Goal: Task Accomplishment & Management: Complete application form

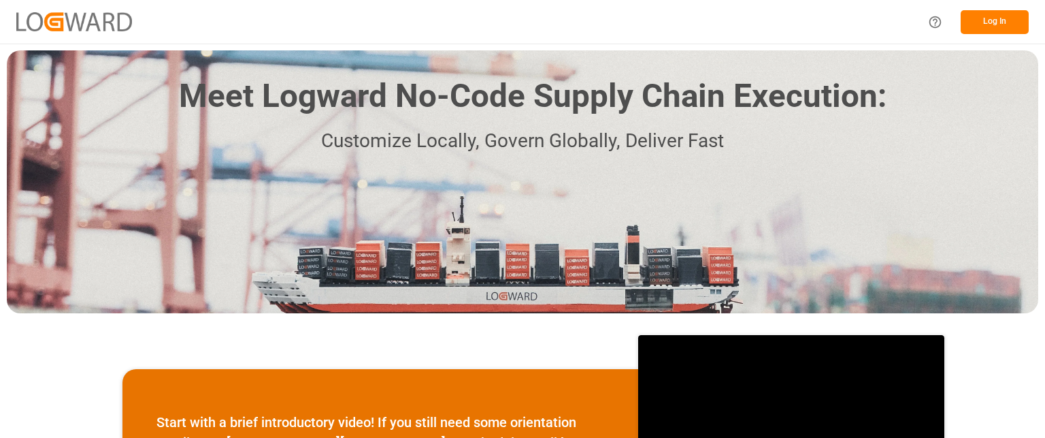
click at [994, 25] on button "Log In" at bounding box center [995, 22] width 68 height 24
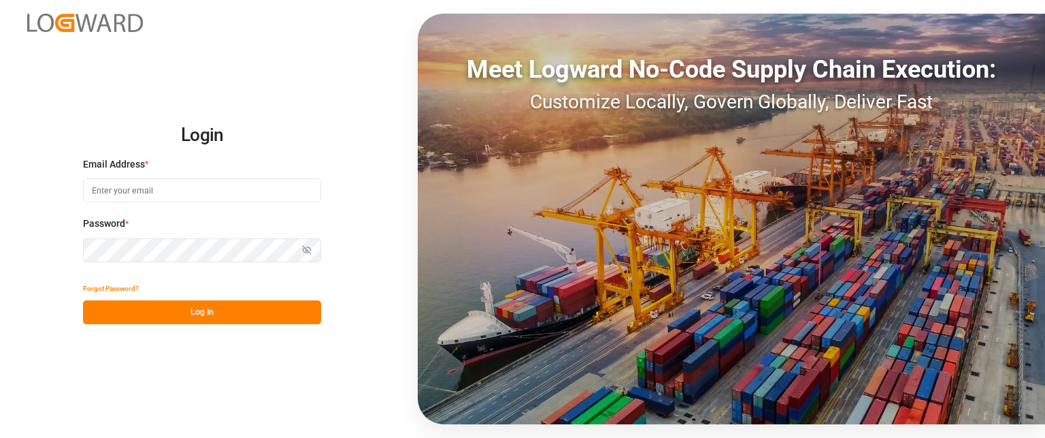
type input "[EMAIL_ADDRESS][DOMAIN_NAME]"
click at [195, 315] on button "Log In" at bounding box center [202, 312] width 238 height 24
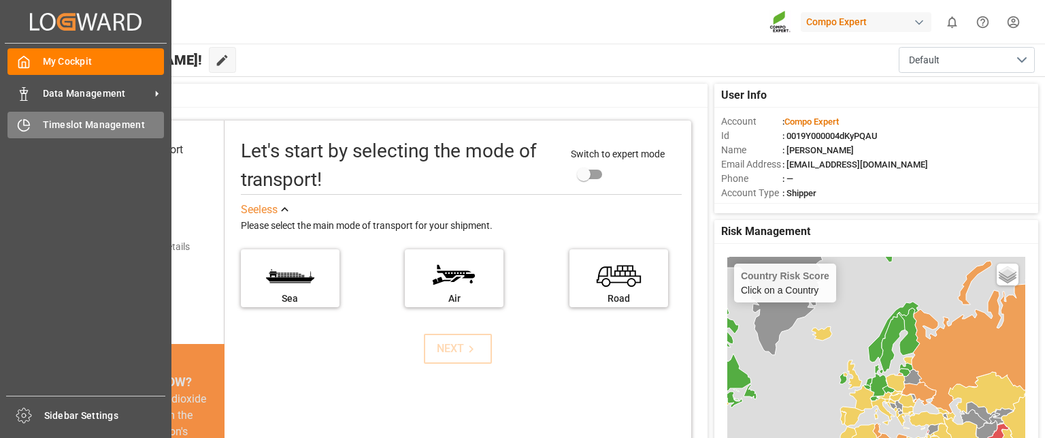
click at [31, 123] on div "Timeslot Management Timeslot Management" at bounding box center [85, 125] width 157 height 27
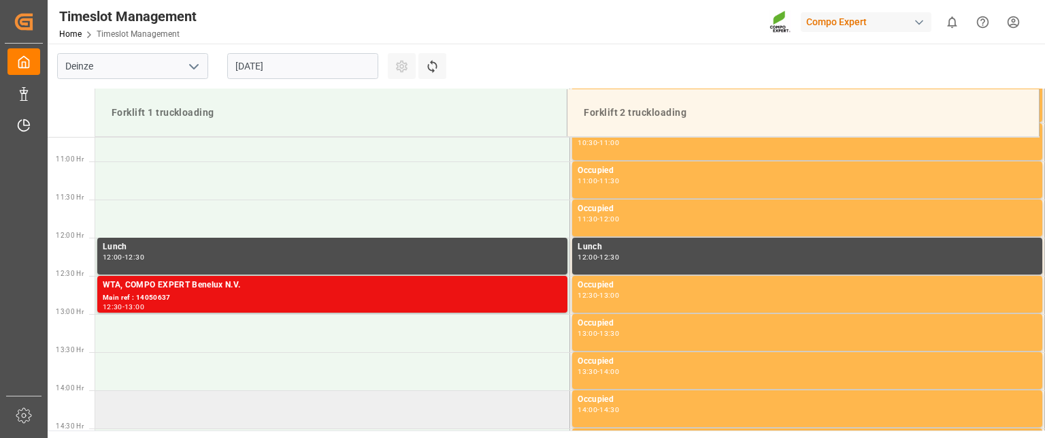
scroll to position [813, 0]
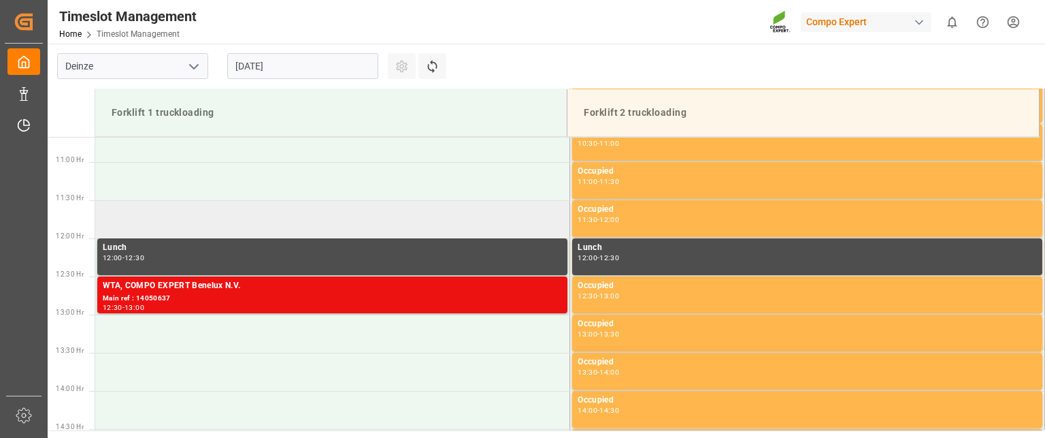
click at [376, 221] on td at bounding box center [332, 219] width 475 height 38
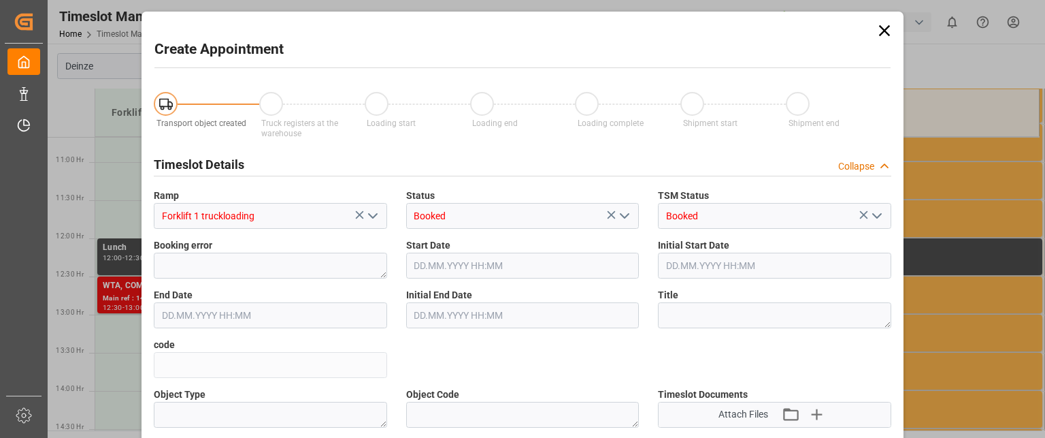
type input "[DATE] 11:30"
type input "[DATE] 12:00"
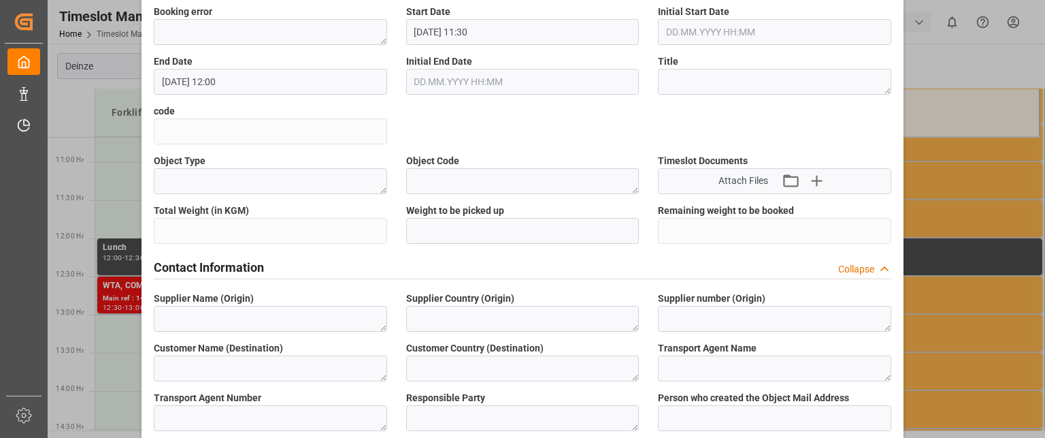
scroll to position [408, 0]
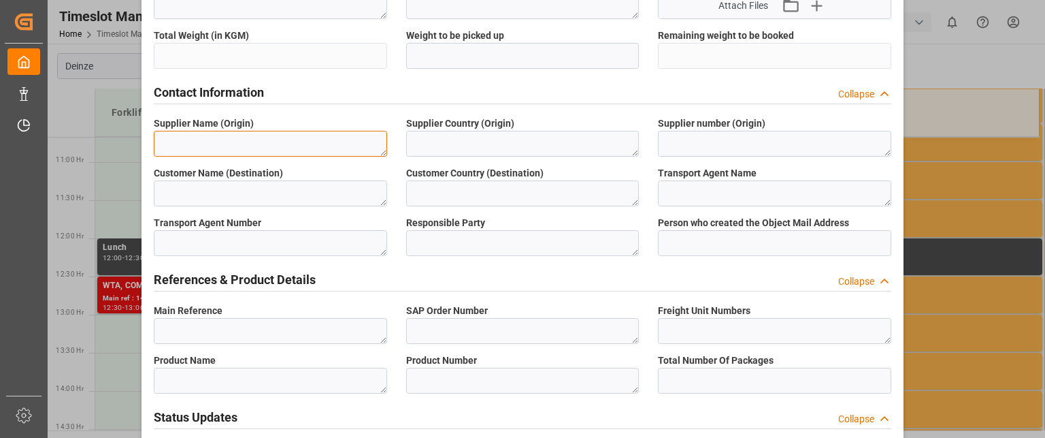
click at [245, 140] on textarea at bounding box center [270, 144] width 233 height 26
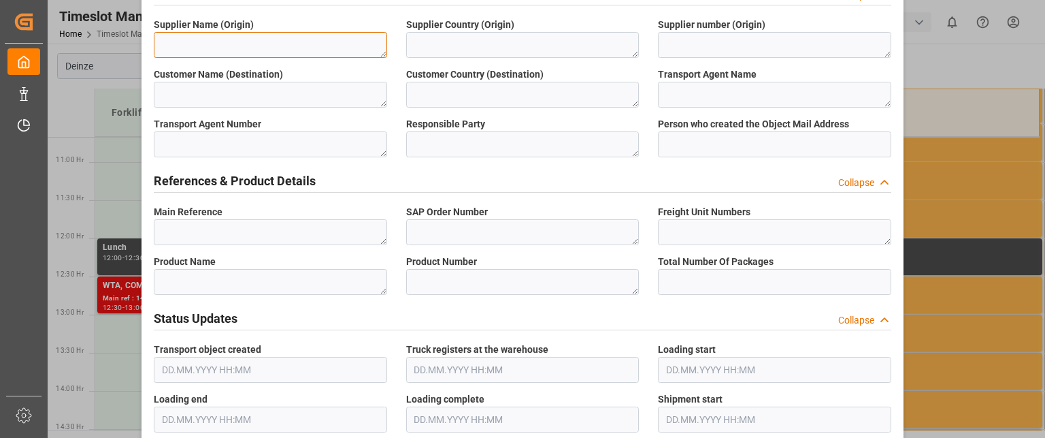
scroll to position [544, 0]
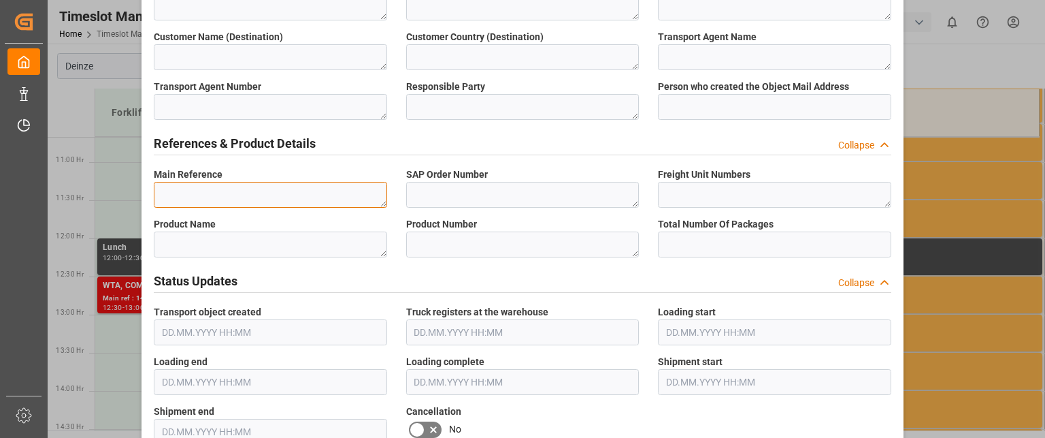
click at [289, 195] on textarea at bounding box center [270, 195] width 233 height 26
paste textarea "14050981"
type textarea "14050981"
click at [294, 221] on label "Product Name" at bounding box center [270, 224] width 233 height 14
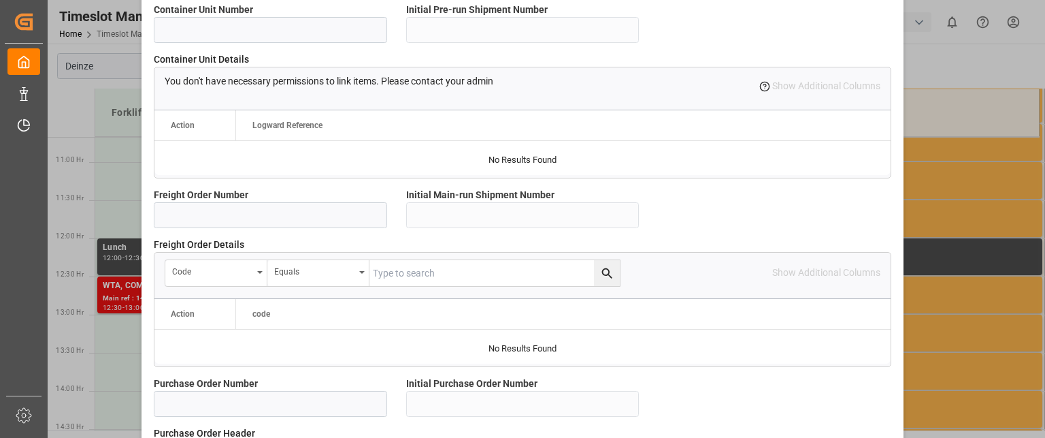
scroll to position [1157, 0]
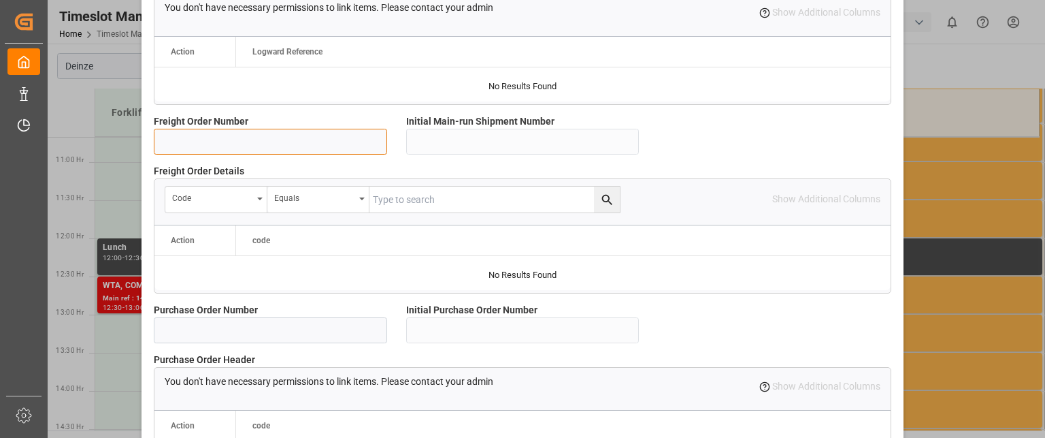
click at [267, 143] on input at bounding box center [270, 142] width 233 height 26
paste input "14050981"
type input "14050981"
click at [302, 119] on label "Freight Order Number" at bounding box center [270, 121] width 233 height 14
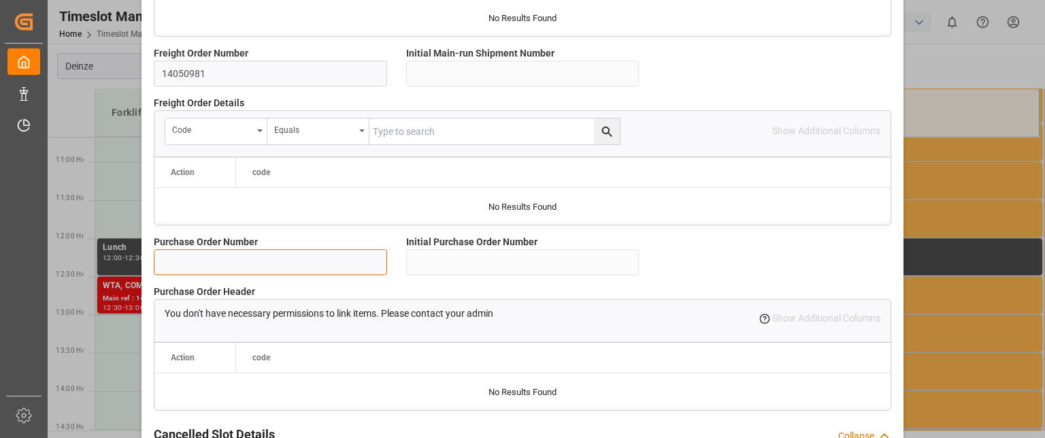
click at [277, 262] on input at bounding box center [270, 262] width 233 height 26
paste input "14050981"
type input "14050981"
click at [333, 235] on label "Purchase Order Number" at bounding box center [270, 242] width 233 height 14
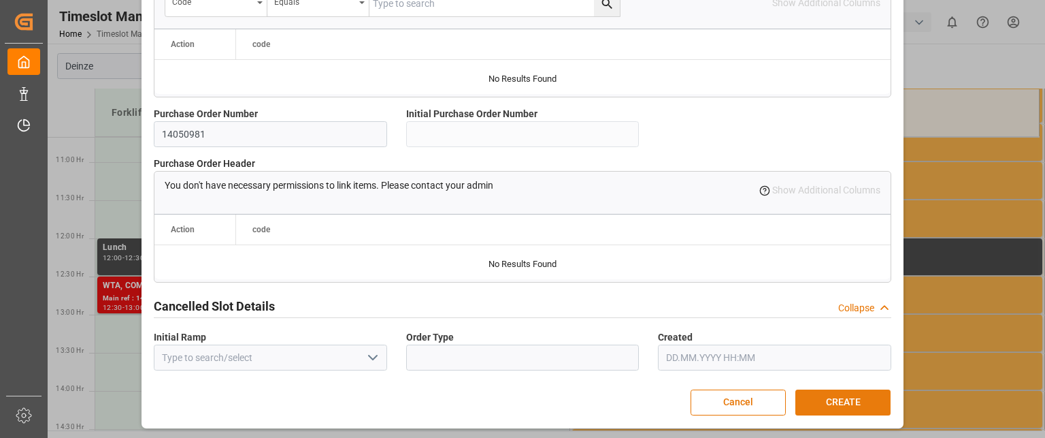
click at [838, 405] on button "CREATE" at bounding box center [843, 402] width 95 height 26
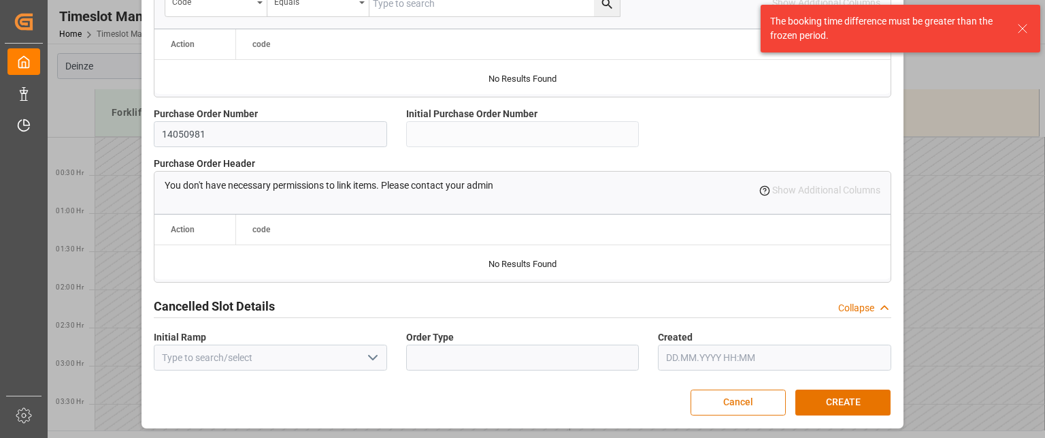
click at [745, 400] on button "Cancel" at bounding box center [738, 402] width 95 height 26
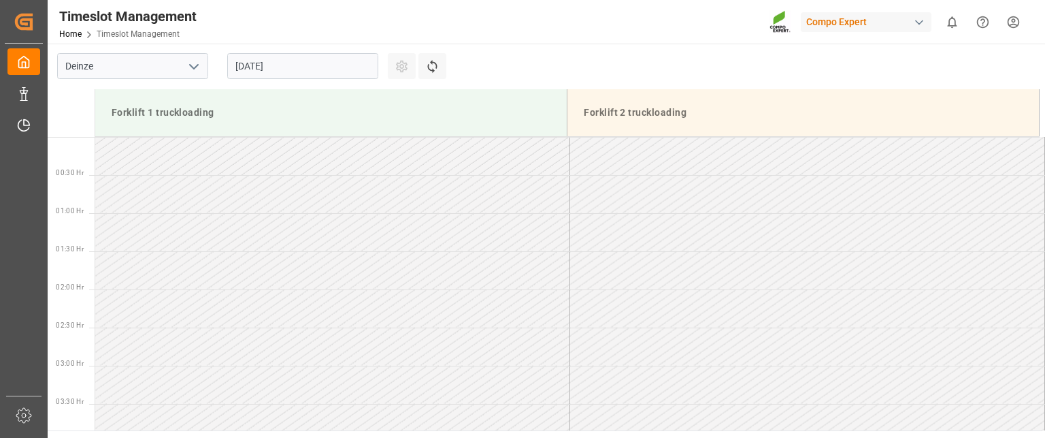
click at [277, 70] on input "[DATE]" at bounding box center [302, 66] width 151 height 26
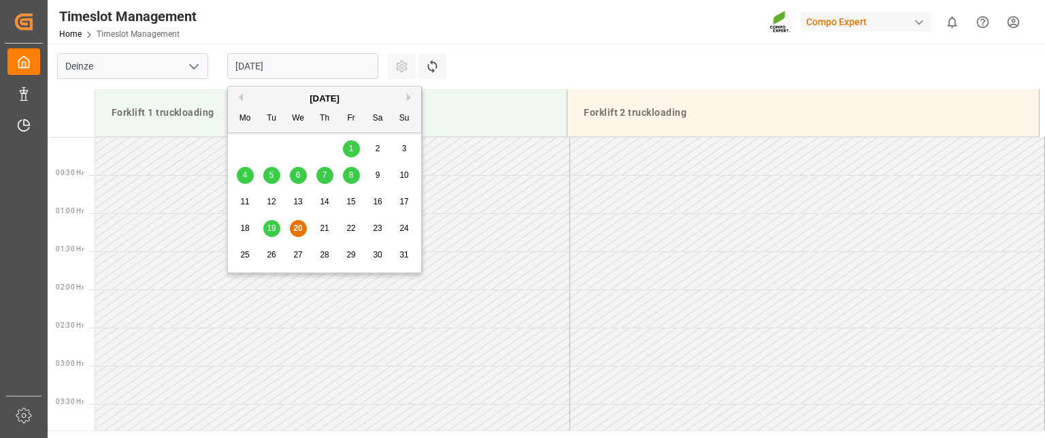
click at [321, 230] on span "21" at bounding box center [324, 228] width 9 height 10
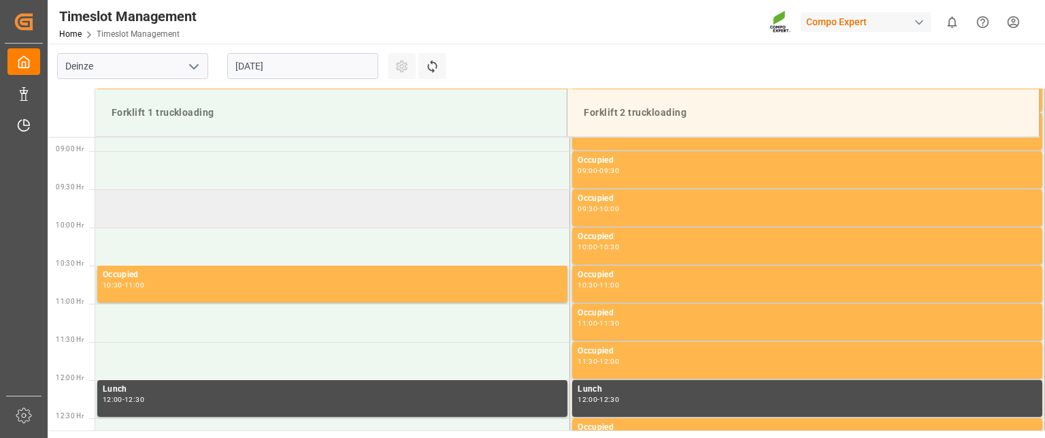
scroll to position [677, 0]
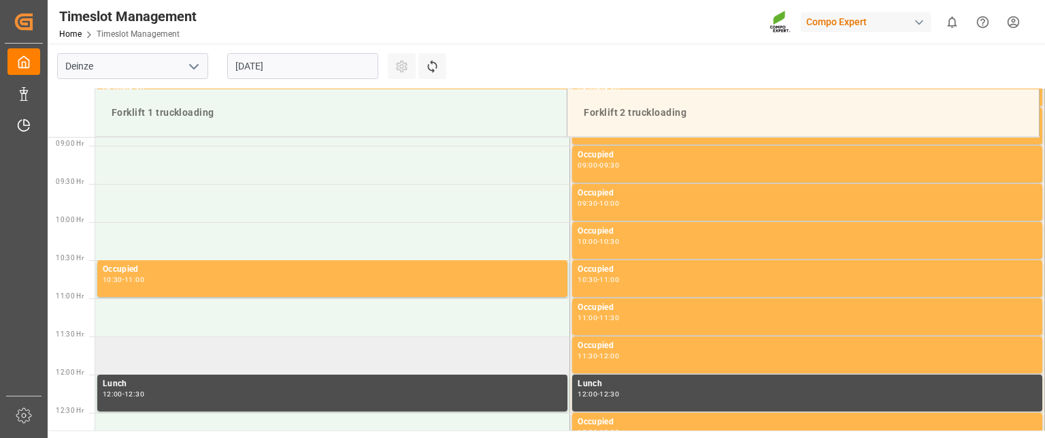
click at [325, 359] on td at bounding box center [332, 355] width 475 height 38
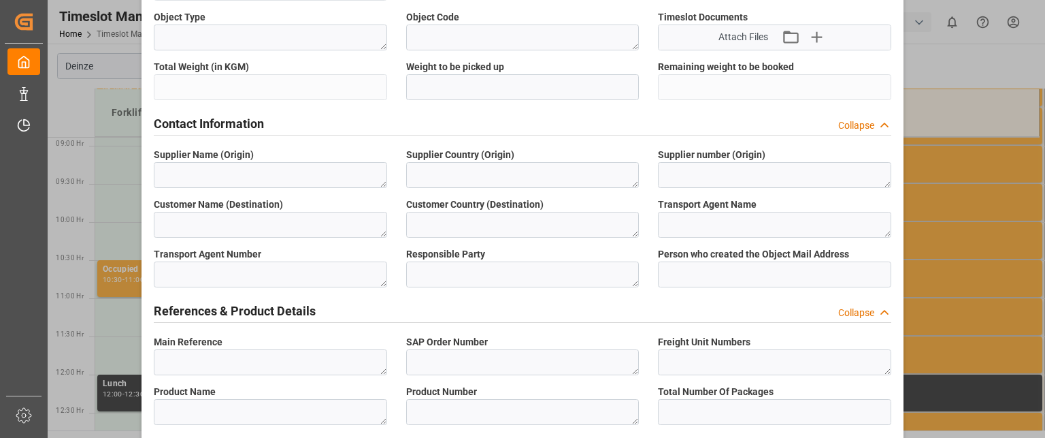
scroll to position [408, 0]
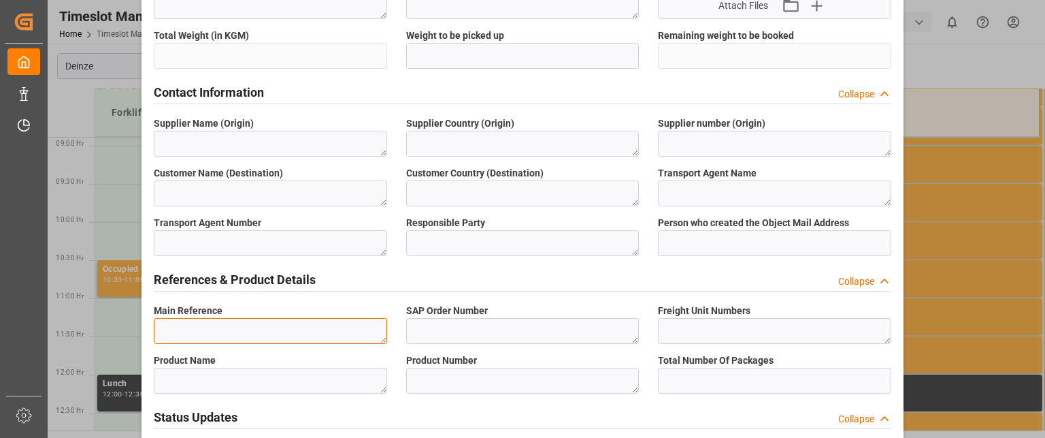
click at [279, 323] on textarea at bounding box center [270, 331] width 233 height 26
paste textarea "14050981"
type textarea "14050981"
click at [335, 296] on div "References & Product Details Collapse" at bounding box center [522, 280] width 757 height 38
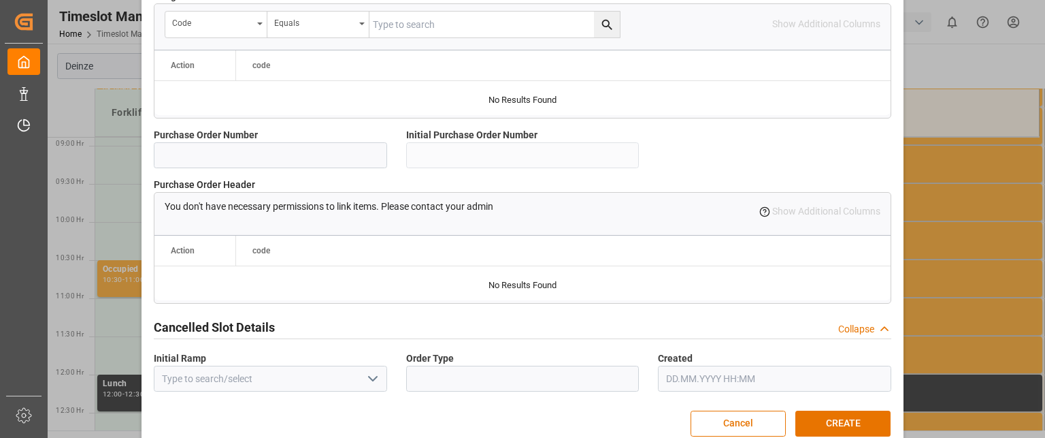
scroll to position [1353, 0]
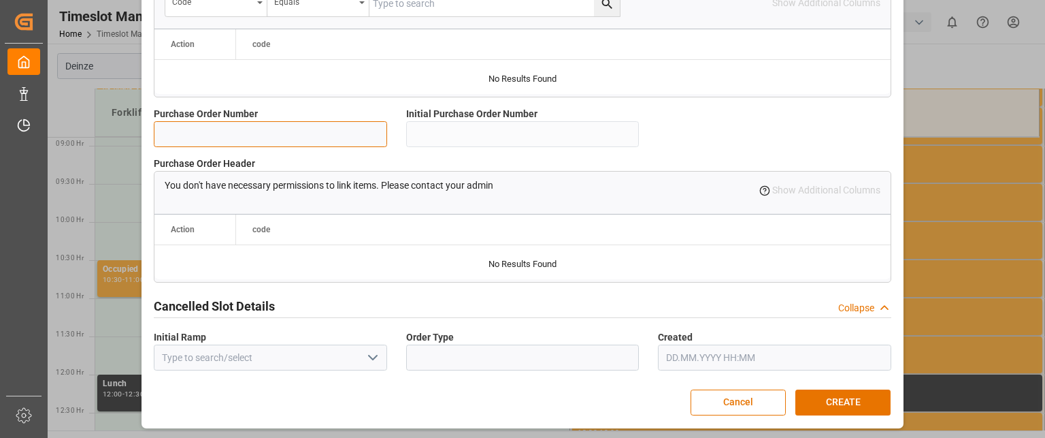
click at [284, 137] on input at bounding box center [270, 134] width 233 height 26
paste input "14050981"
type input "14050981"
click at [380, 292] on div "Cancelled Slot Details Collapse" at bounding box center [523, 305] width 738 height 26
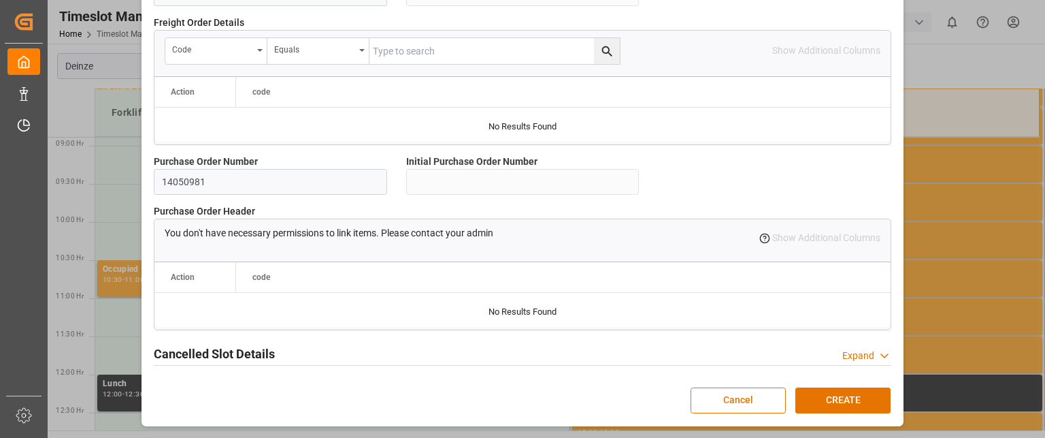
scroll to position [1304, 0]
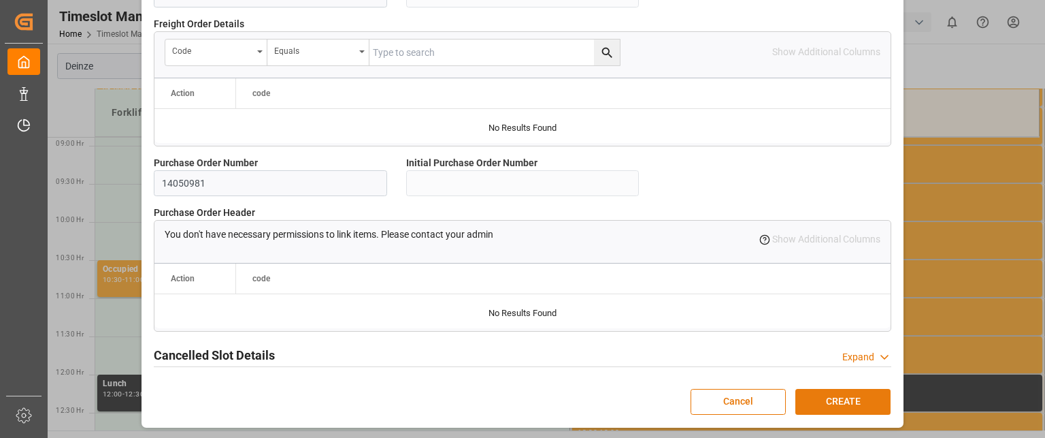
click at [854, 399] on button "CREATE" at bounding box center [843, 402] width 95 height 26
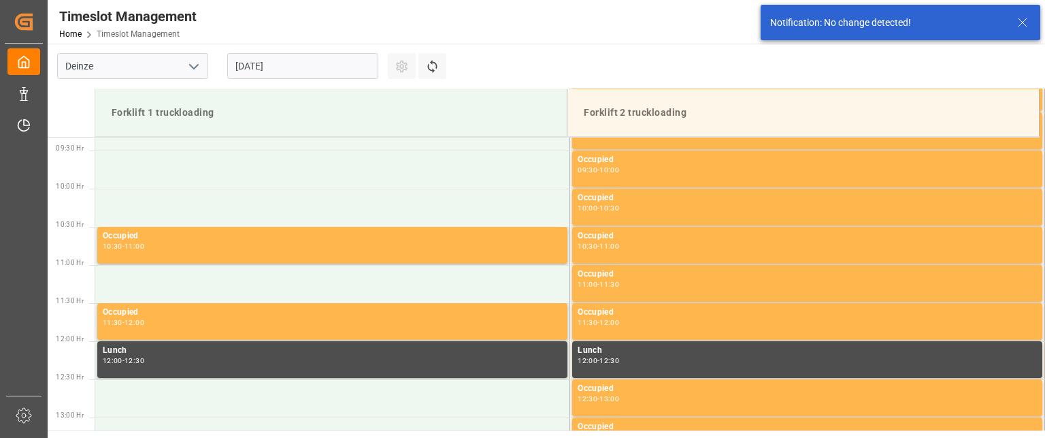
scroll to position [753, 0]
